Goal: Information Seeking & Learning: Learn about a topic

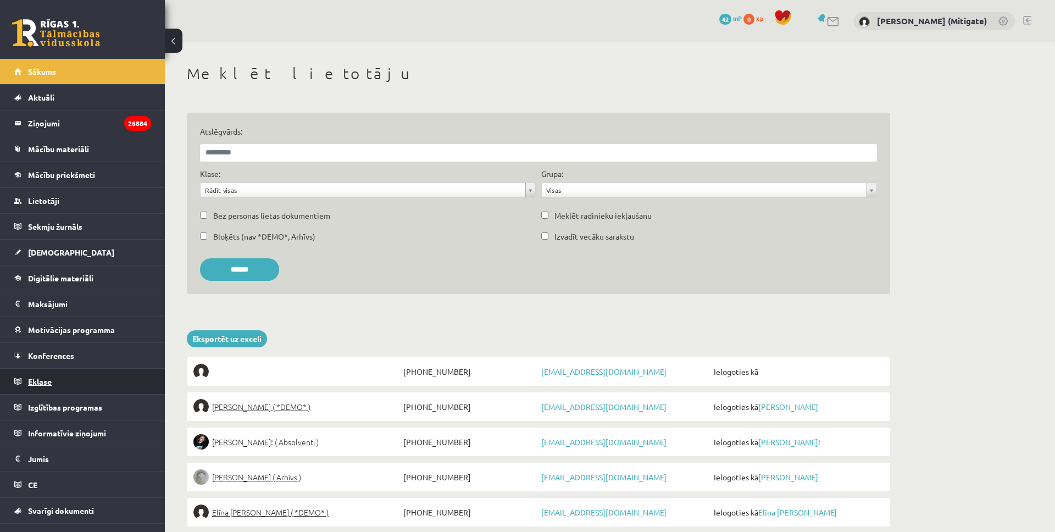
scroll to position [17, 0]
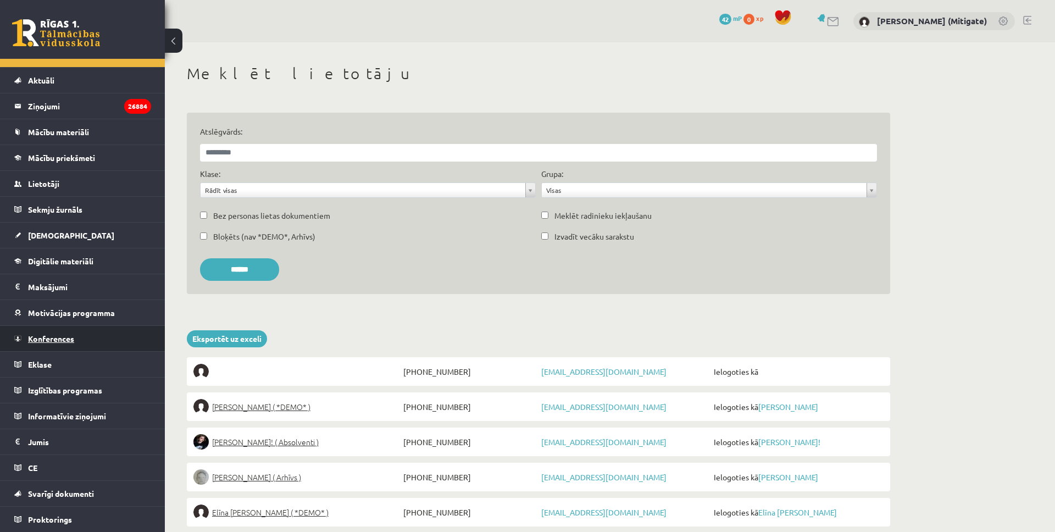
click at [65, 339] on span "Konferences" at bounding box center [51, 339] width 46 height 10
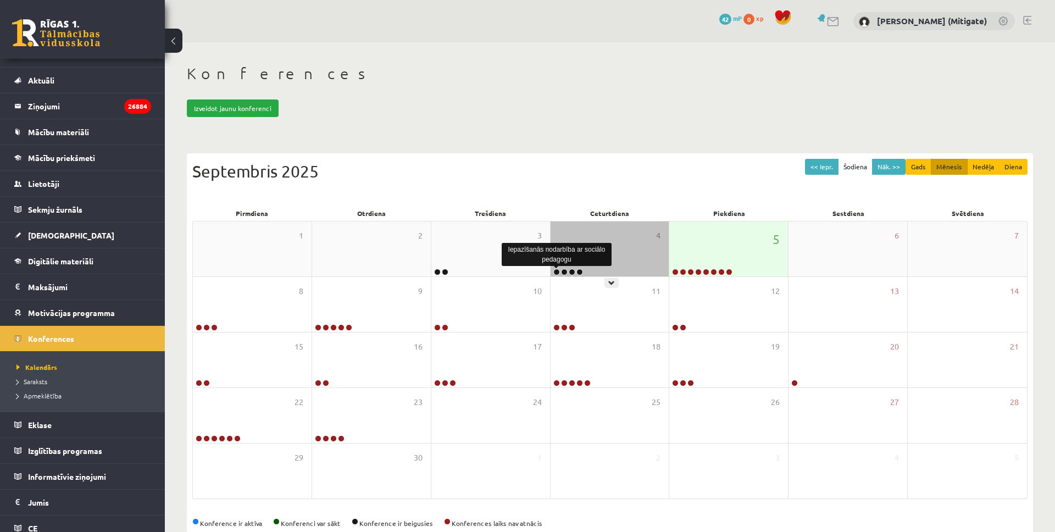
click at [555, 271] on link at bounding box center [557, 272] width 7 height 7
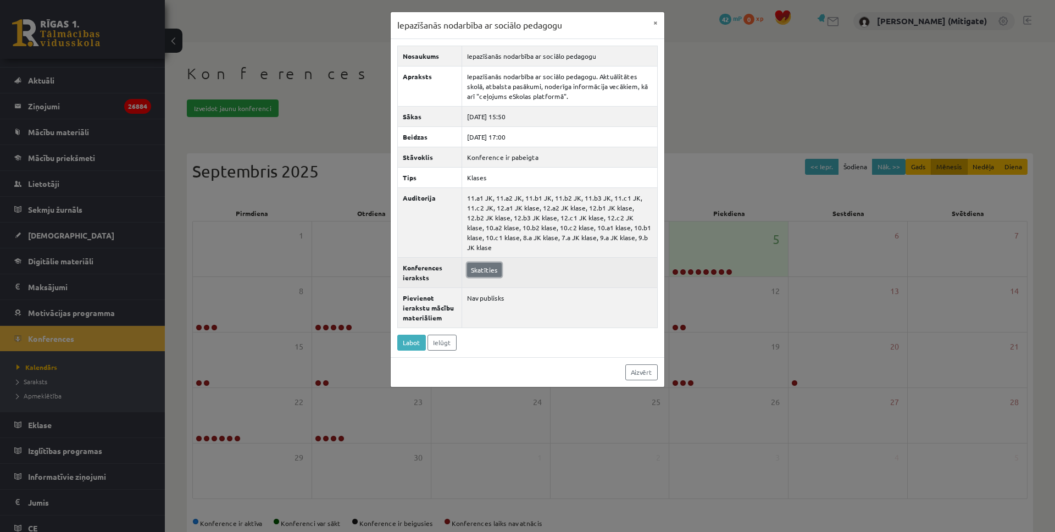
click at [479, 263] on link "Skatīties" at bounding box center [484, 270] width 35 height 14
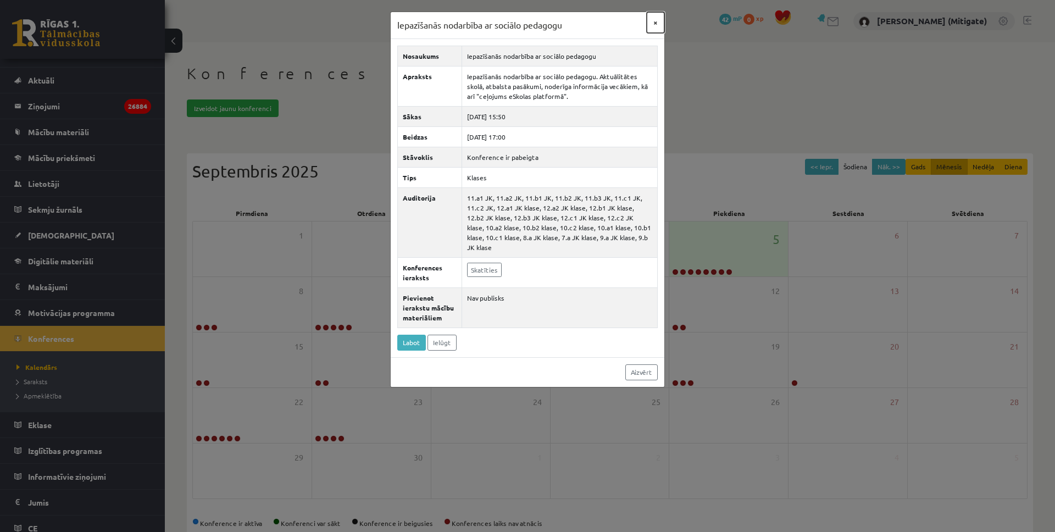
click at [656, 23] on button "×" at bounding box center [656, 22] width 18 height 21
